Goal: Information Seeking & Learning: Get advice/opinions

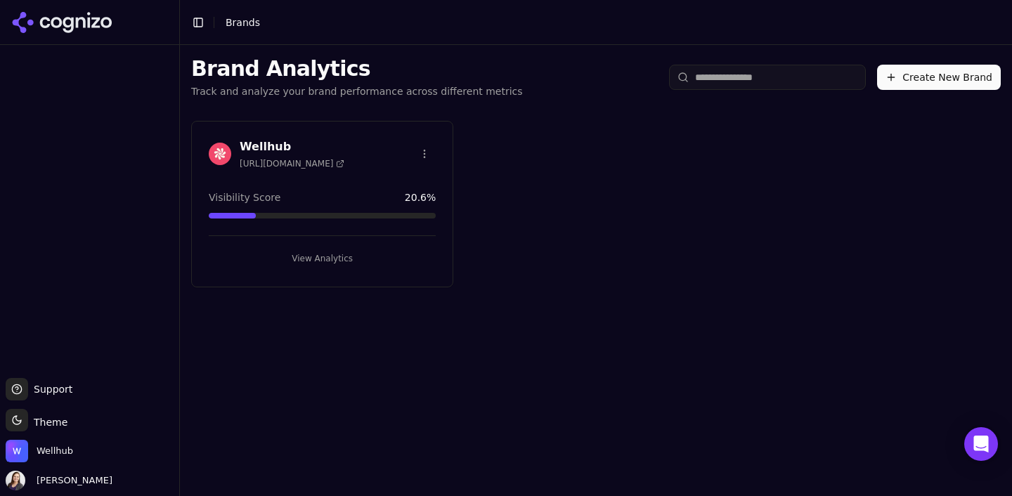
click at [308, 266] on button "View Analytics" at bounding box center [322, 258] width 227 height 22
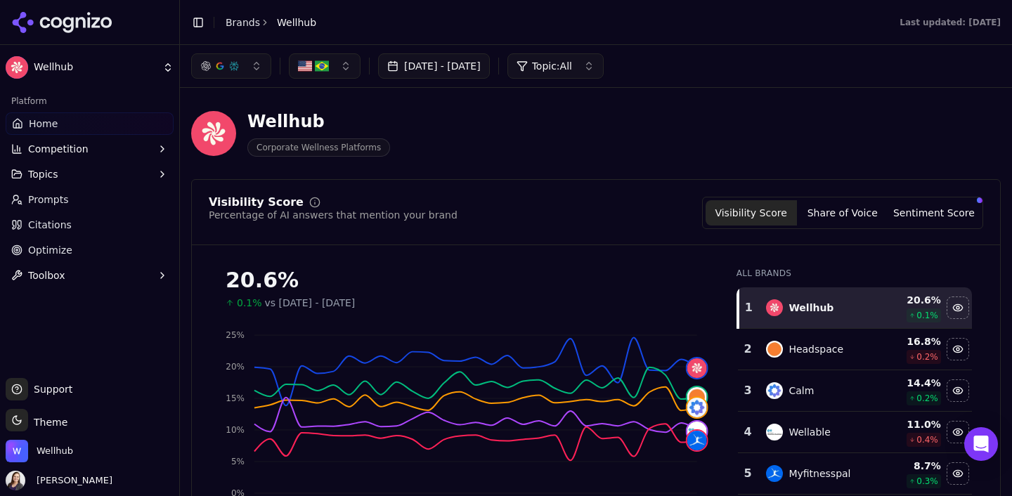
click at [51, 249] on span "Optimize" at bounding box center [50, 250] width 44 height 14
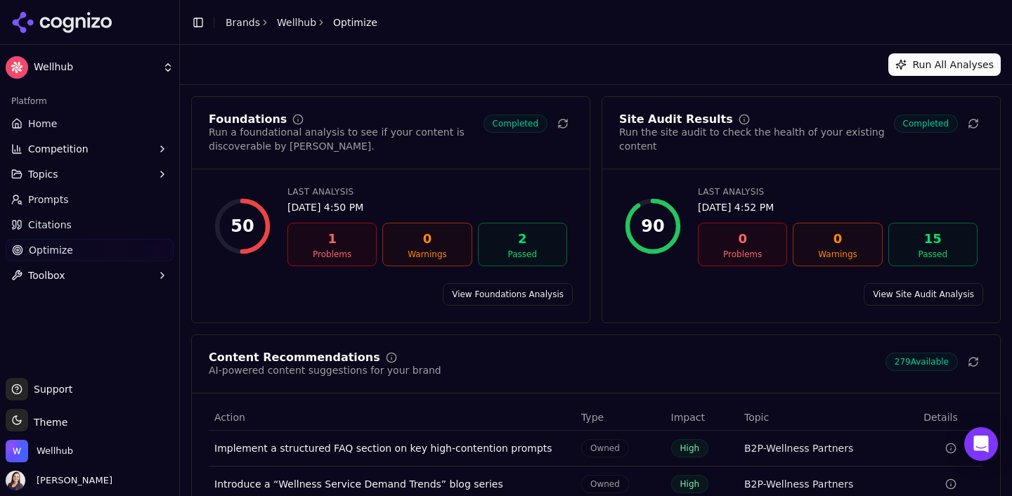
scroll to position [188, 0]
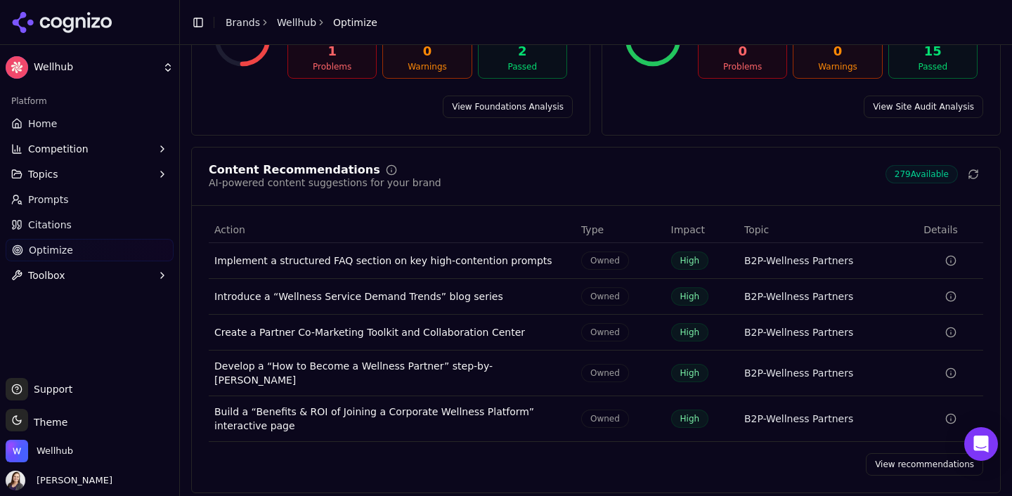
click at [912, 453] on link "View recommendations" at bounding box center [924, 464] width 117 height 22
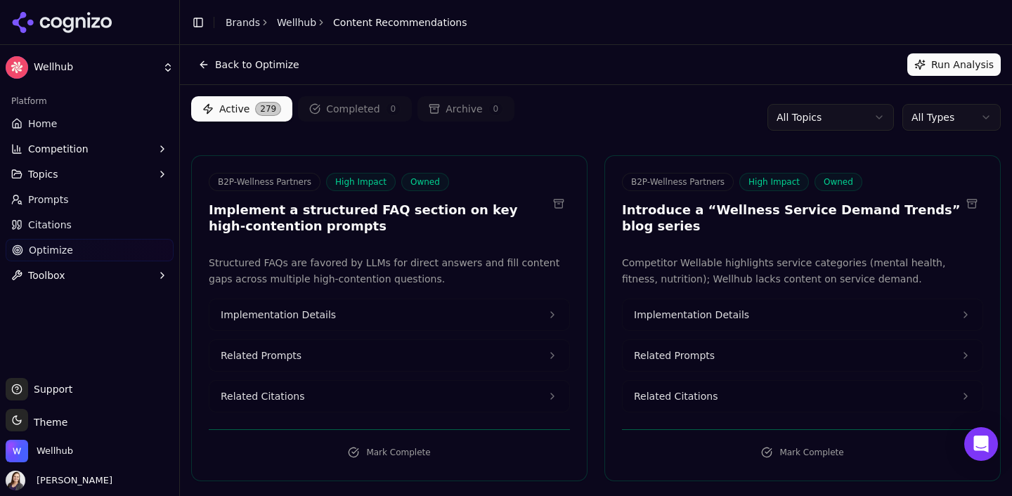
scroll to position [3540, 0]
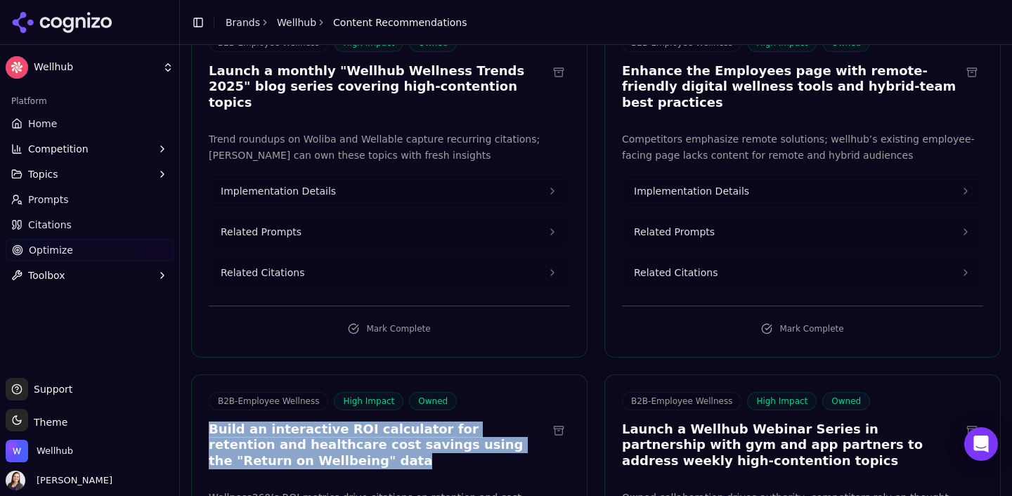
drag, startPoint x: 260, startPoint y: 302, endPoint x: 212, endPoint y: 275, distance: 55.4
click at [212, 422] on h3 "Build an interactive ROI calculator for retention and healthcare cost savings u…" at bounding box center [378, 446] width 339 height 48
copy h3 "Build an interactive ROI calculator for retention and healthcare cost savings u…"
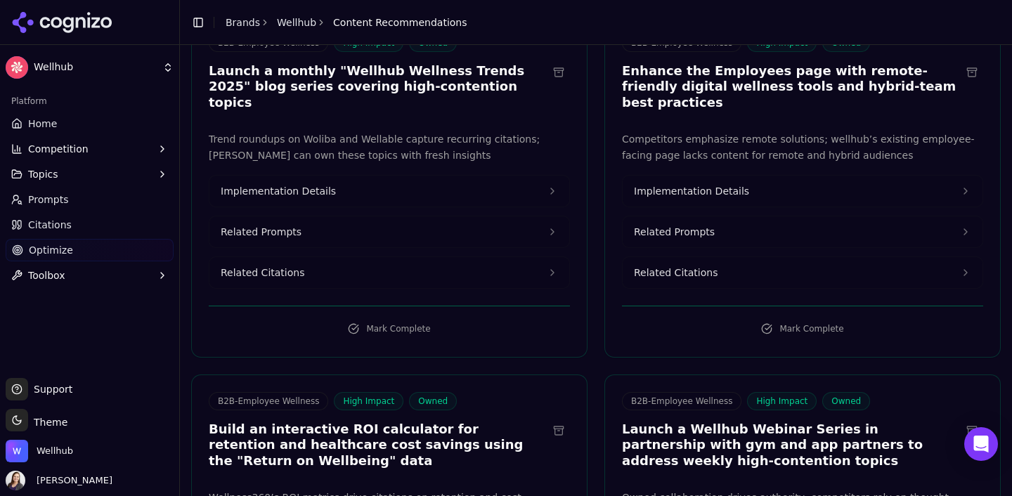
scroll to position [6129, 0]
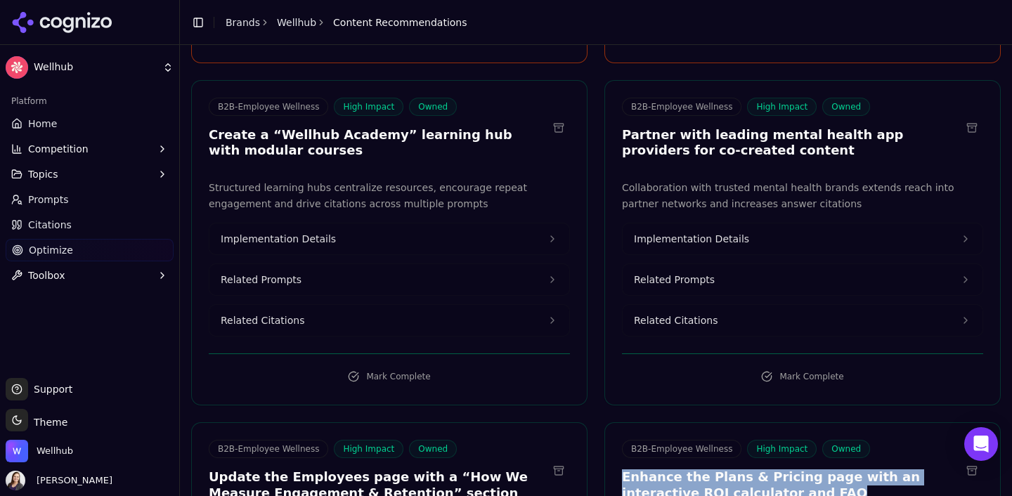
drag, startPoint x: 742, startPoint y: 274, endPoint x: 621, endPoint y: 261, distance: 120.9
click at [622, 470] on h3 "Enhance the Plans & Pricing page with an interactive ROI calculator and FAQ" at bounding box center [791, 486] width 339 height 32
copy h3 "Enhance the Plans & Pricing page with an interactive ROI calculator and FAQ"
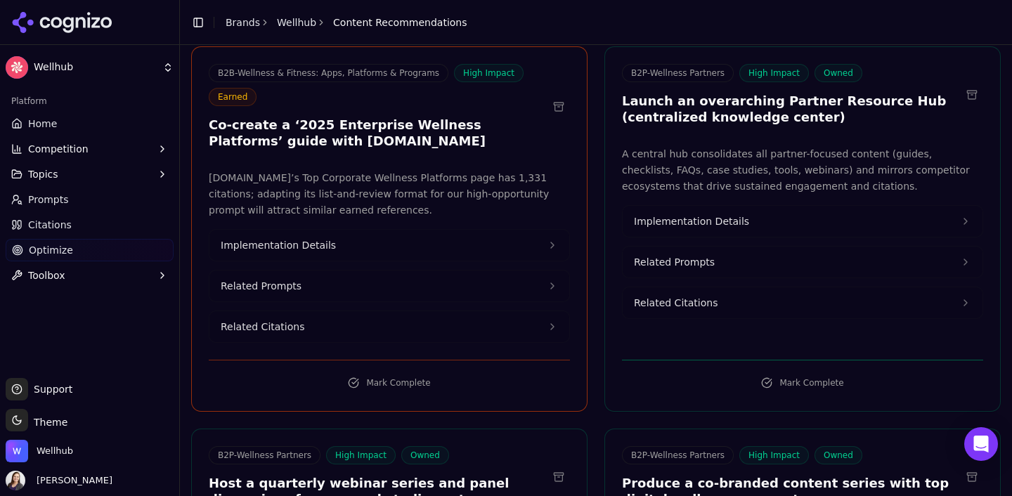
scroll to position [38888, 0]
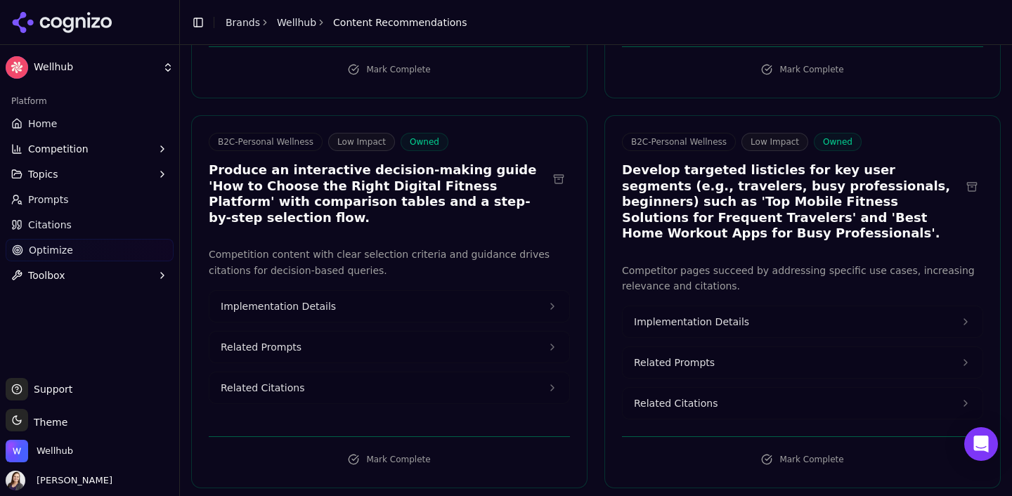
drag, startPoint x: 243, startPoint y: 290, endPoint x: 204, endPoint y: 271, distance: 43.7
copy h3 "Embed an interactive ROI calculator in a dedicated blog post"
